Goal: Task Accomplishment & Management: Use online tool/utility

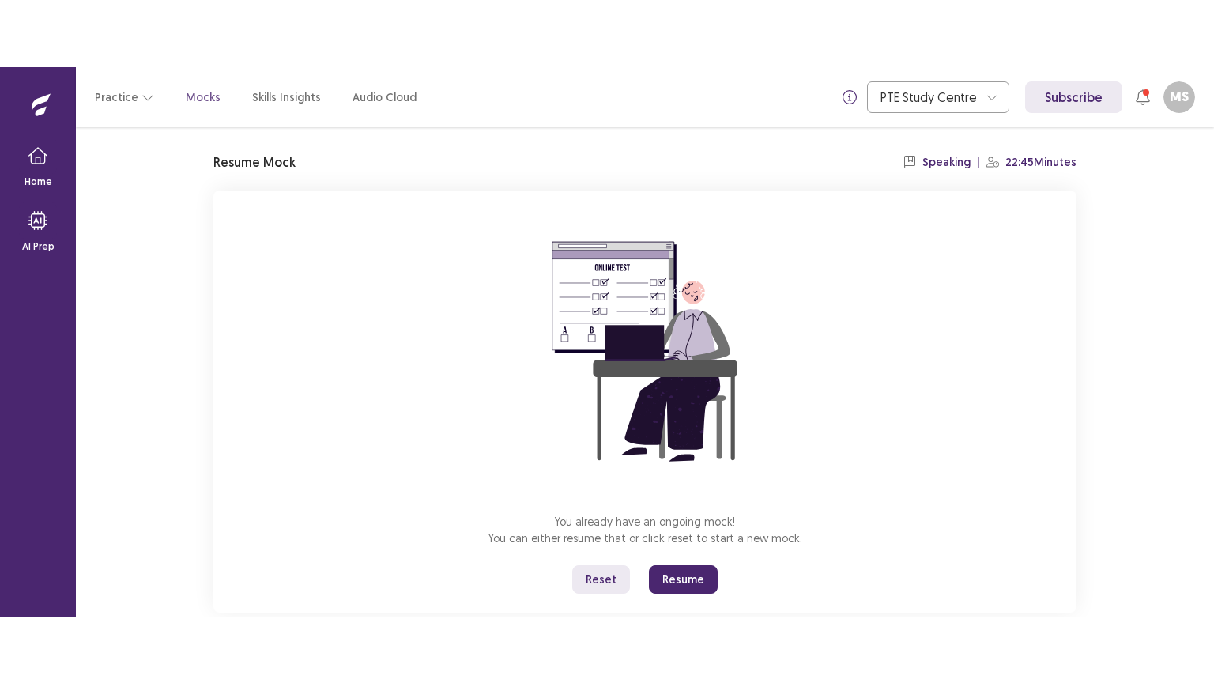
scroll to position [75, 0]
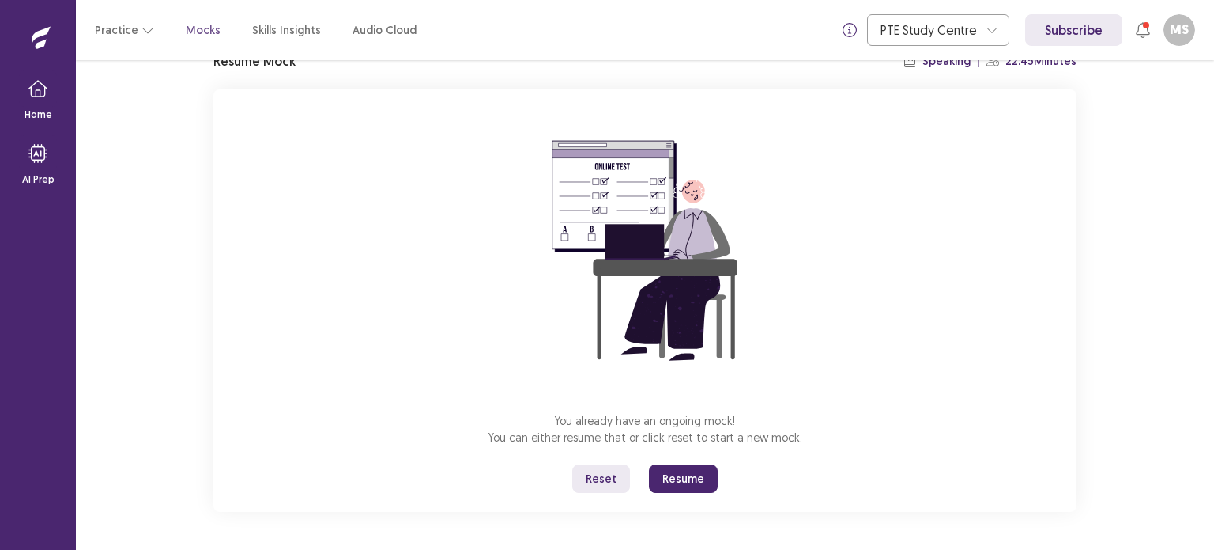
click at [617, 466] on button "Reset" at bounding box center [601, 478] width 58 height 28
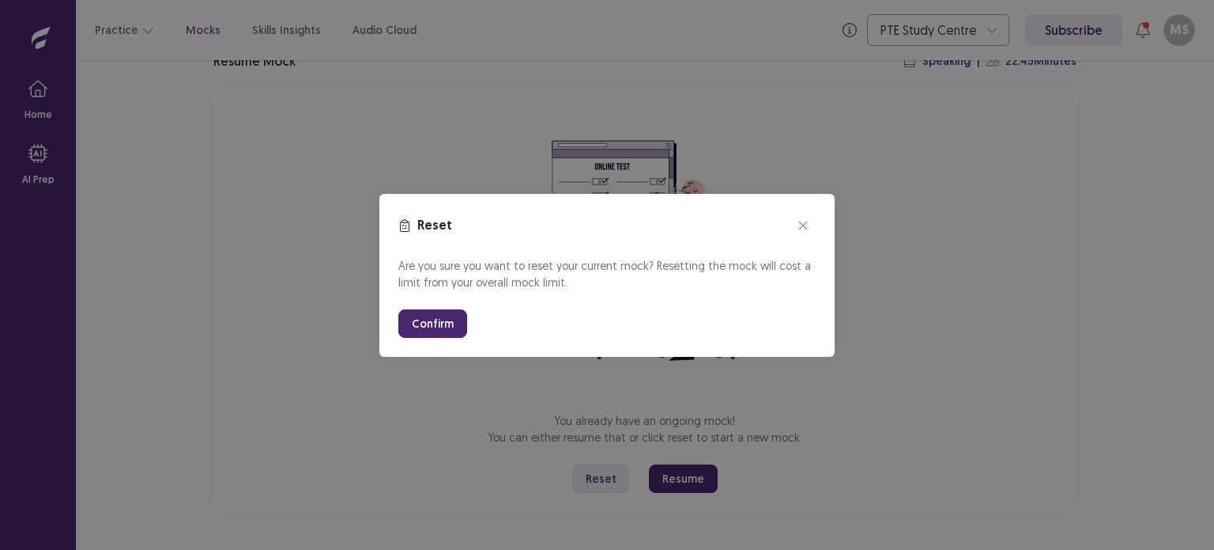
click at [425, 312] on button "Confirm" at bounding box center [432, 323] width 69 height 28
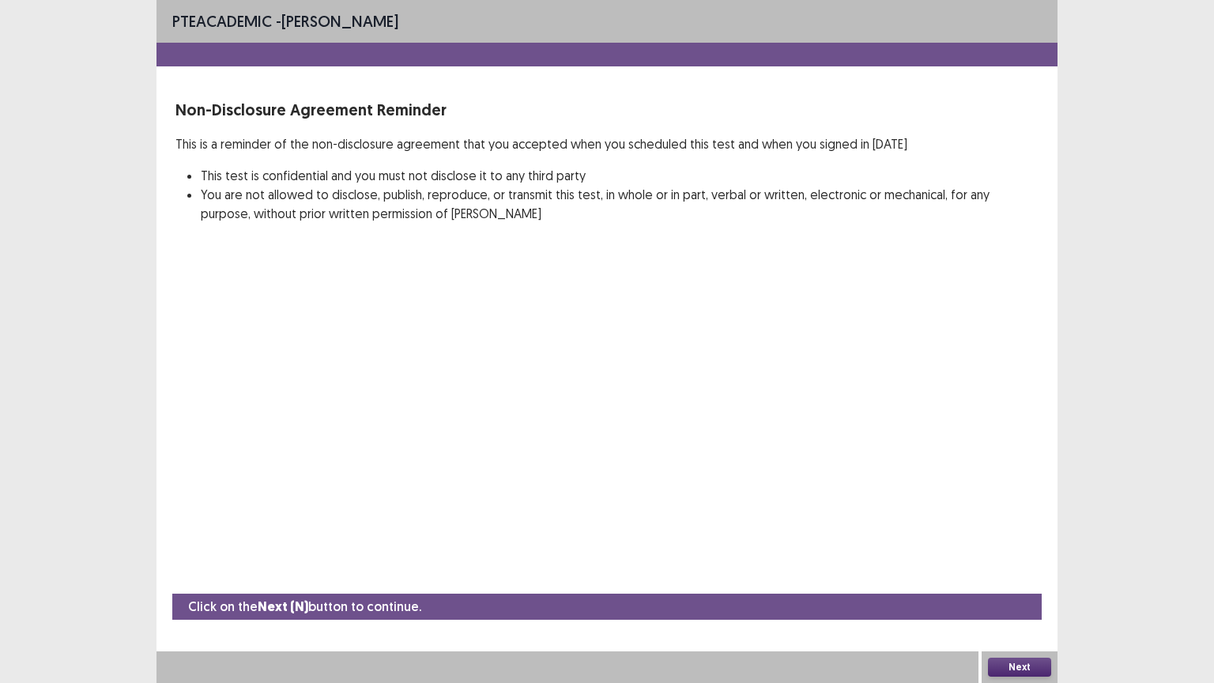
click at [1014, 549] on button "Next" at bounding box center [1019, 667] width 63 height 19
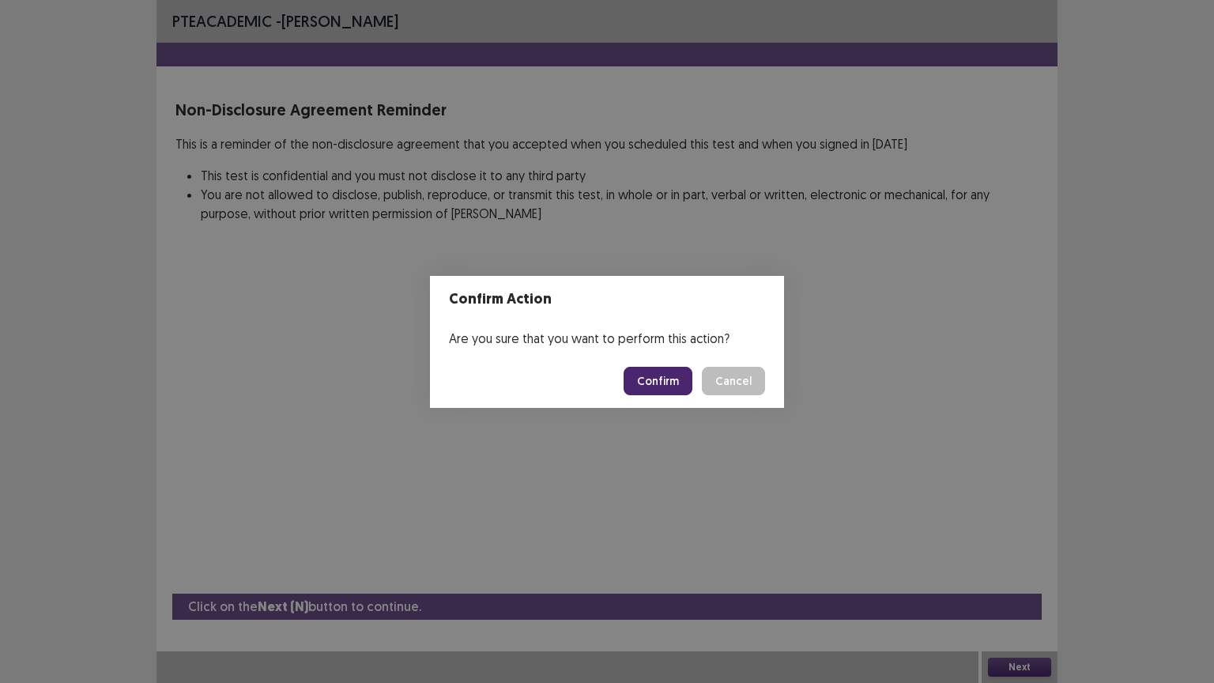
click at [737, 376] on button "Cancel" at bounding box center [733, 381] width 63 height 28
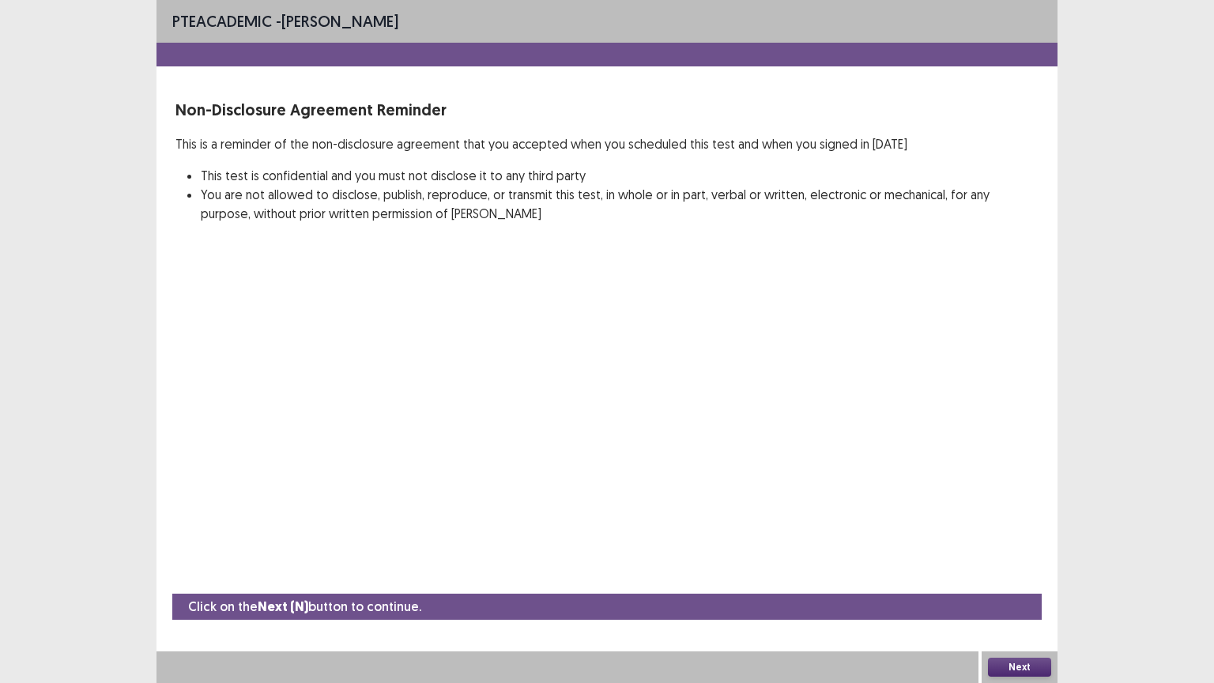
click at [1026, 549] on button "Next" at bounding box center [1019, 667] width 63 height 19
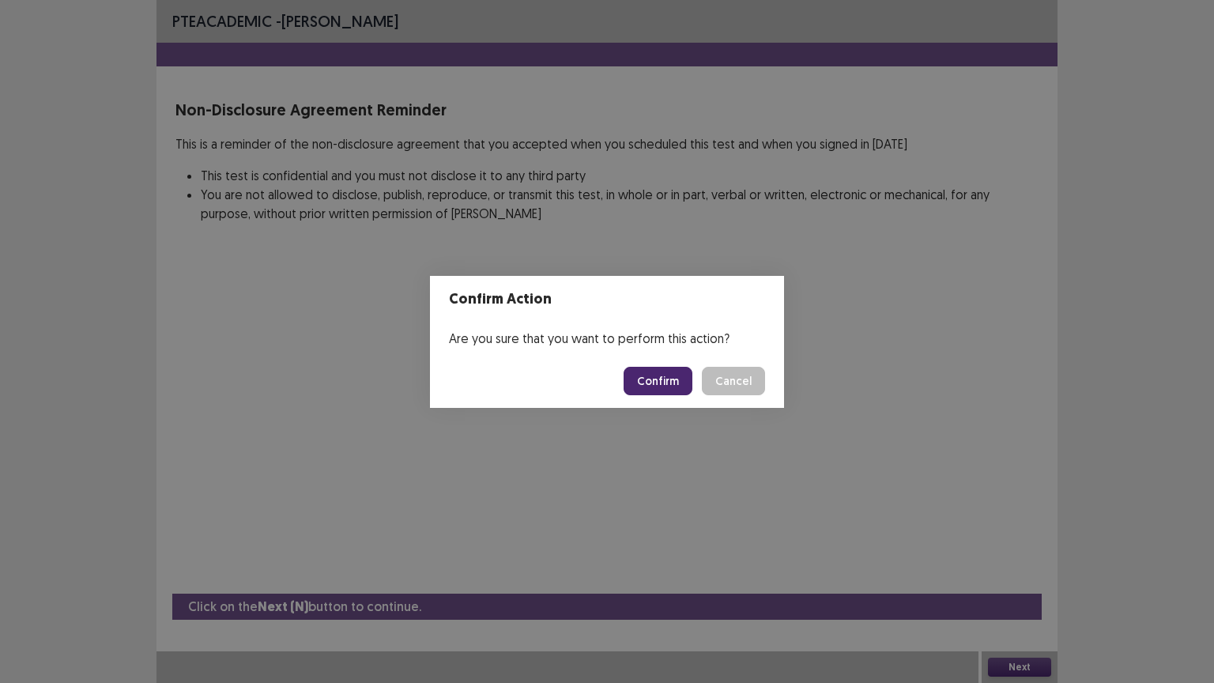
click at [682, 382] on button "Confirm" at bounding box center [658, 381] width 69 height 28
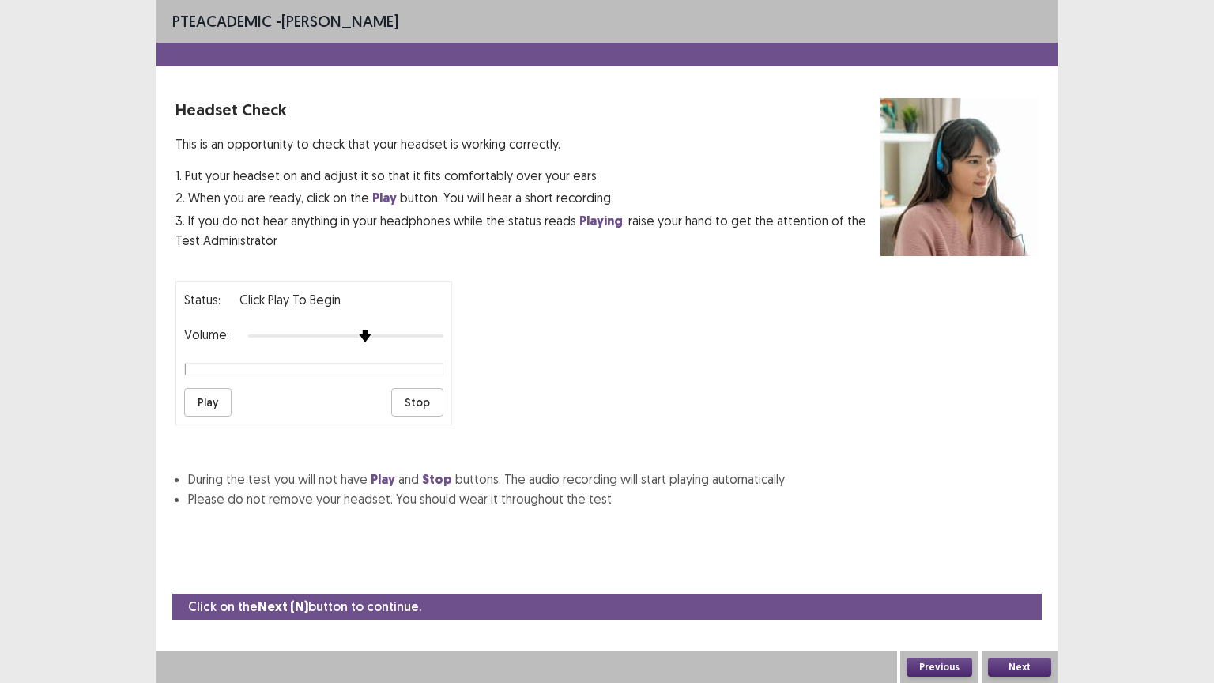
click at [373, 334] on div at bounding box center [345, 335] width 195 height 3
click at [455, 326] on div "Status: Click Play to Begin Volume: Play Stop" at bounding box center [607, 347] width 863 height 157
click at [201, 395] on button "Play" at bounding box center [207, 402] width 47 height 28
click at [202, 394] on button "Play" at bounding box center [207, 402] width 47 height 28
click at [946, 363] on div "Status: Click Play to Begin Volume: Play Stop" at bounding box center [607, 347] width 863 height 157
